Goal: Information Seeking & Learning: Learn about a topic

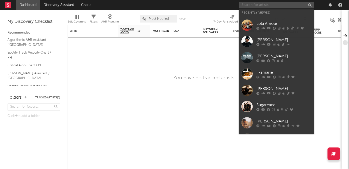
click at [266, 5] on input "text" at bounding box center [276, 5] width 75 height 6
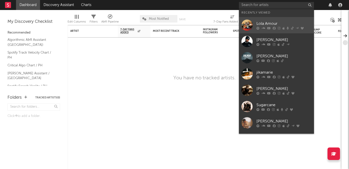
click at [265, 25] on div "Lola Amour" at bounding box center [284, 24] width 55 height 6
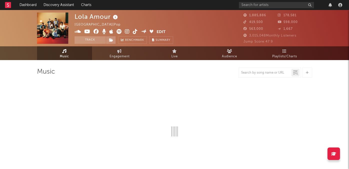
select select "6m"
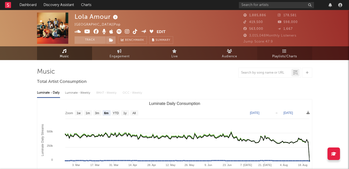
click at [287, 55] on span "Playlists/Charts" at bounding box center [284, 57] width 25 height 6
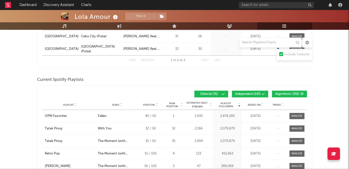
scroll to position [110, 0]
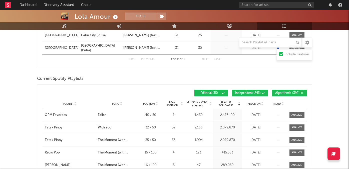
click at [257, 91] on button "Independent ( 243 )" at bounding box center [250, 93] width 36 height 7
click at [293, 92] on span "Algorithmic ( 392 )" at bounding box center [287, 93] width 24 height 3
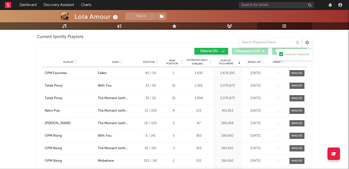
scroll to position [148, 0]
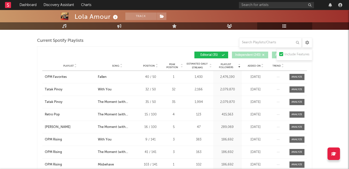
click at [121, 65] on icon at bounding box center [121, 65] width 3 height 2
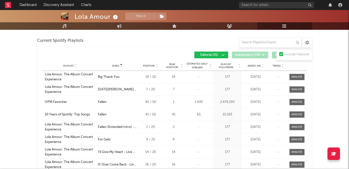
scroll to position [153, 0]
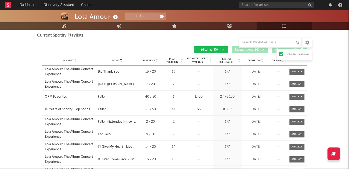
click at [264, 60] on icon at bounding box center [262, 60] width 3 height 2
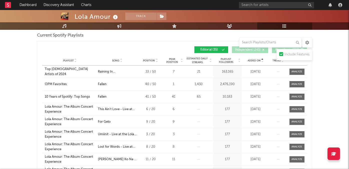
click at [263, 61] on icon at bounding box center [262, 62] width 3 height 2
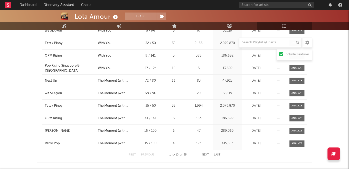
scroll to position [198, 0]
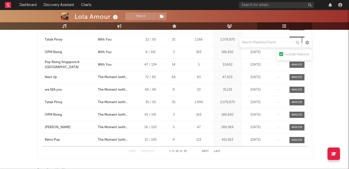
click at [204, 151] on button "Next" at bounding box center [205, 151] width 7 height 3
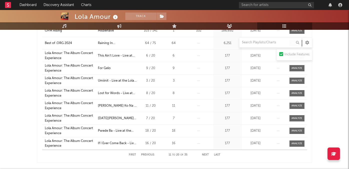
scroll to position [205, 0]
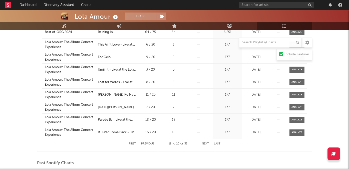
click at [202, 143] on button "Next" at bounding box center [205, 143] width 7 height 3
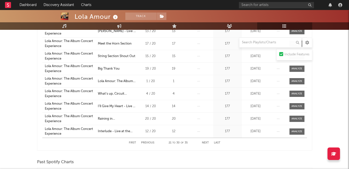
scroll to position [207, 0]
click at [203, 142] on button "Next" at bounding box center [205, 142] width 7 height 3
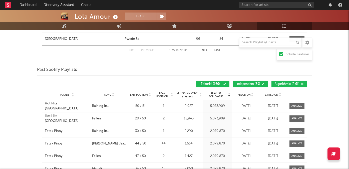
scroll to position [652, 0]
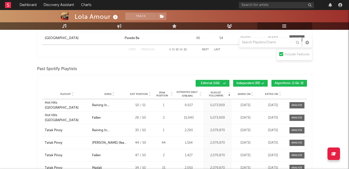
click at [244, 85] on button "Independent ( 89 )" at bounding box center [250, 83] width 35 height 7
click at [286, 82] on span "Algorithmic ( 2.6k )" at bounding box center [287, 83] width 25 height 3
click at [279, 94] on icon at bounding box center [280, 95] width 3 height 2
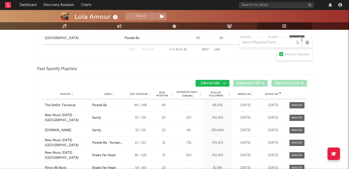
click at [279, 95] on icon at bounding box center [280, 95] width 3 height 2
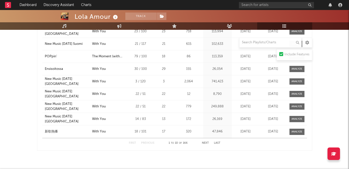
scroll to position [741, 0]
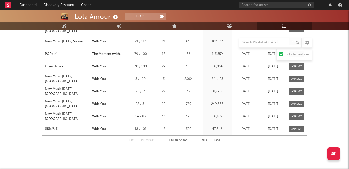
click at [205, 140] on button "Next" at bounding box center [205, 140] width 7 height 3
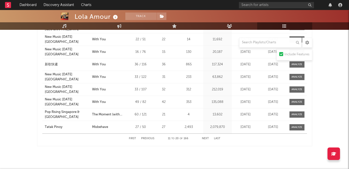
scroll to position [746, 0]
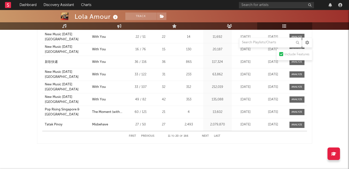
click at [204, 135] on button "Next" at bounding box center [205, 136] width 7 height 3
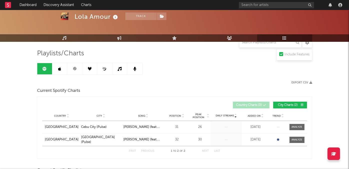
scroll to position [0, 0]
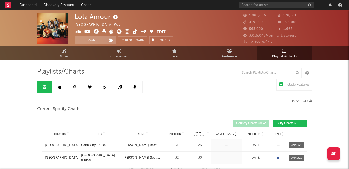
click at [271, 55] on link "Playlists/Charts" at bounding box center [284, 53] width 55 height 14
